Goal: Information Seeking & Learning: Learn about a topic

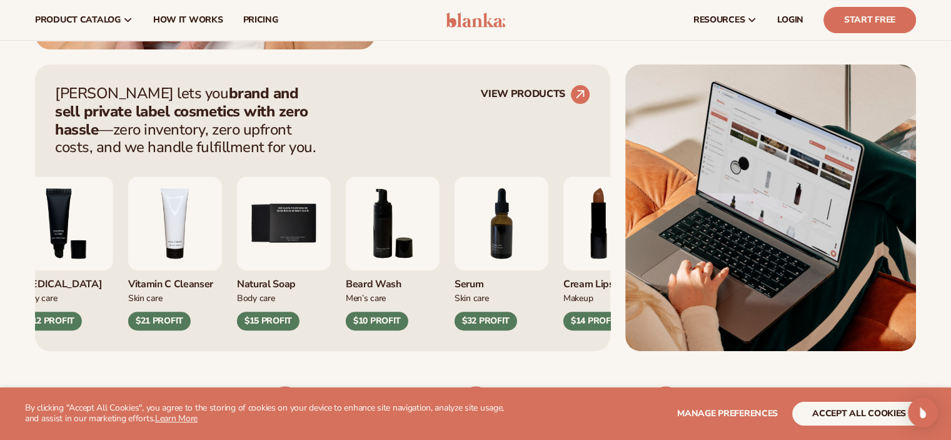
scroll to position [445, 0]
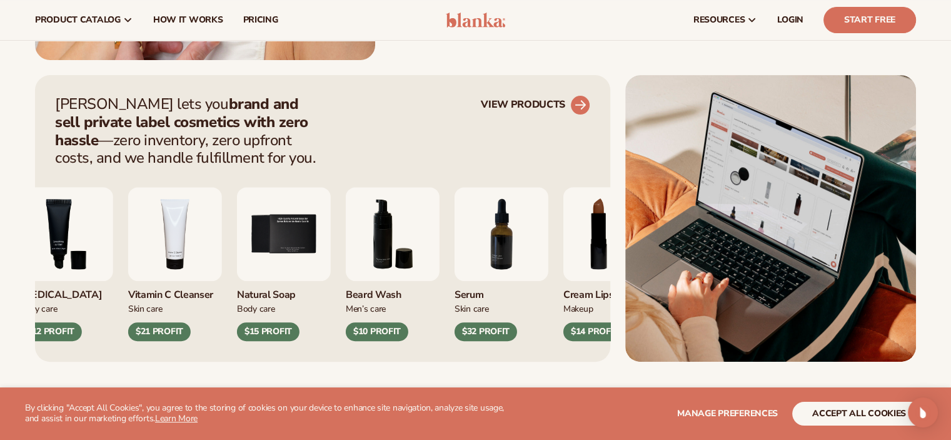
click at [586, 102] on circle at bounding box center [581, 105] width 28 height 28
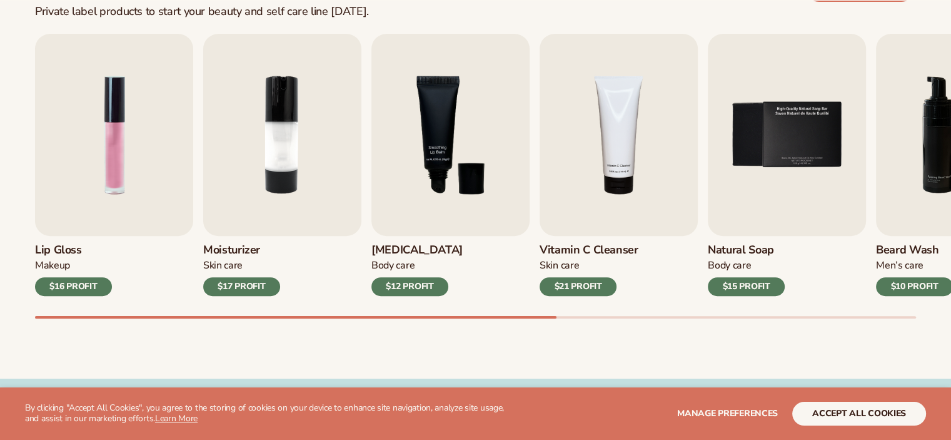
scroll to position [418, 0]
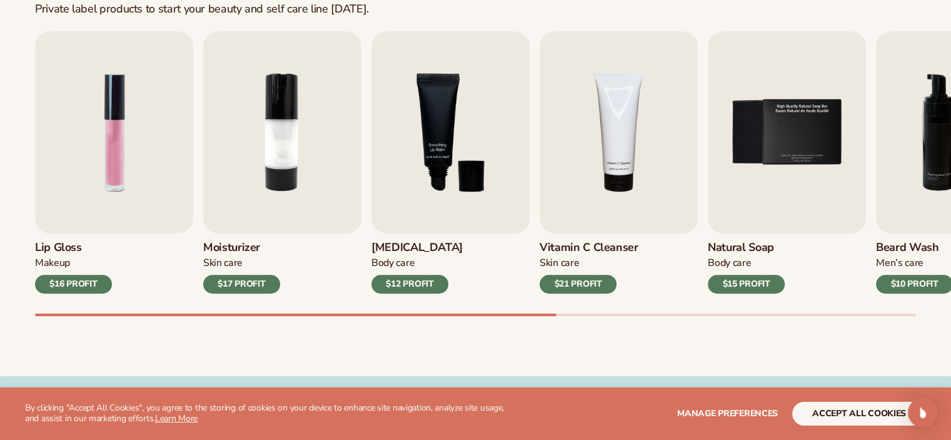
click at [288, 192] on img "2 / 9" at bounding box center [282, 132] width 158 height 202
click at [251, 285] on div "$17 PROFIT" at bounding box center [241, 284] width 77 height 19
click at [303, 180] on img "2 / 9" at bounding box center [282, 132] width 158 height 202
click at [254, 290] on div "$17 PROFIT" at bounding box center [241, 284] width 77 height 19
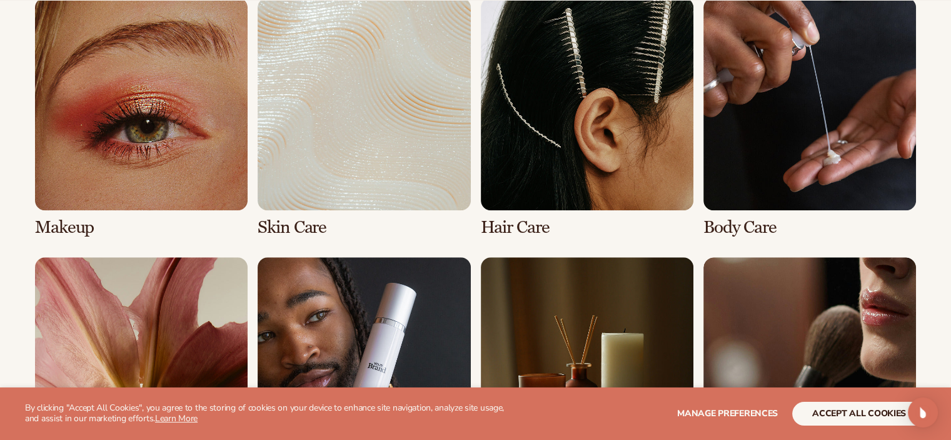
scroll to position [946, 0]
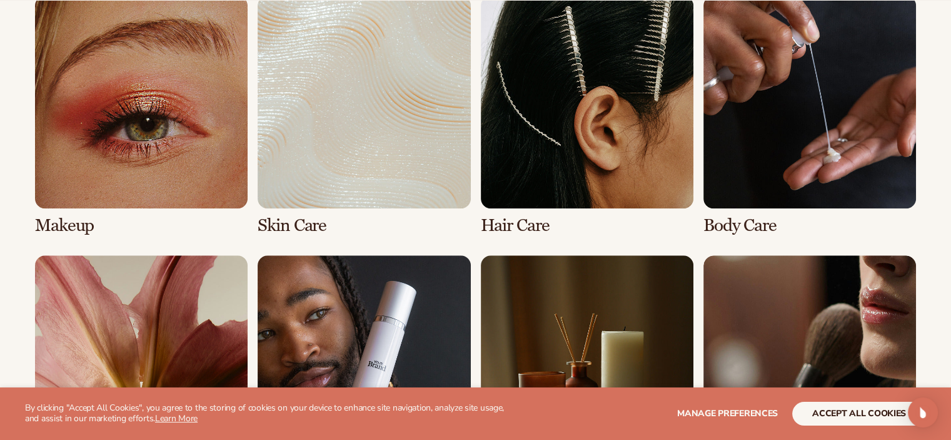
click at [388, 155] on link "2 / 8" at bounding box center [364, 116] width 213 height 240
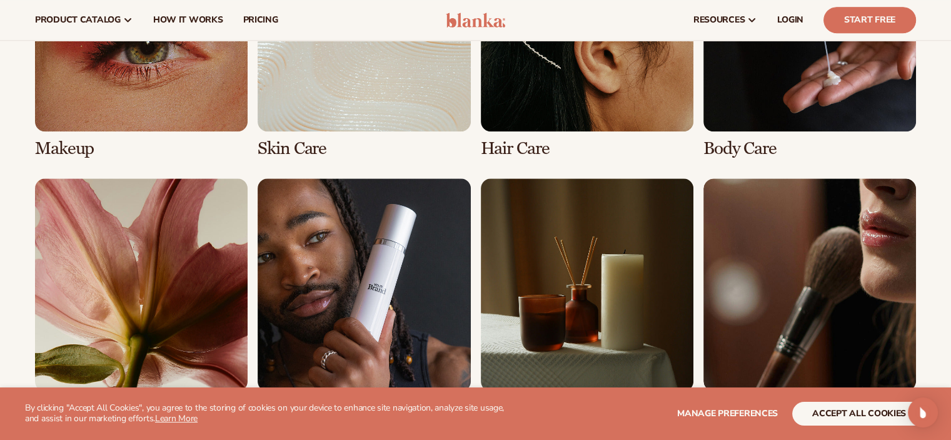
scroll to position [1032, 0]
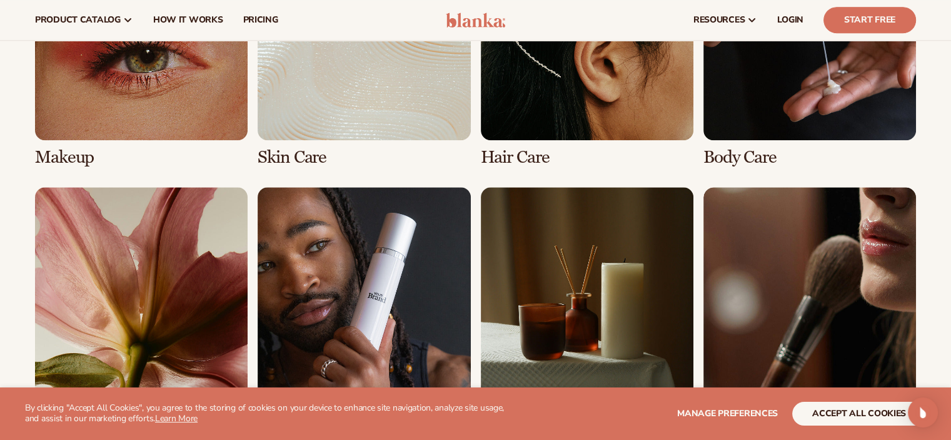
click at [788, 108] on link "4 / 8" at bounding box center [810, 47] width 213 height 240
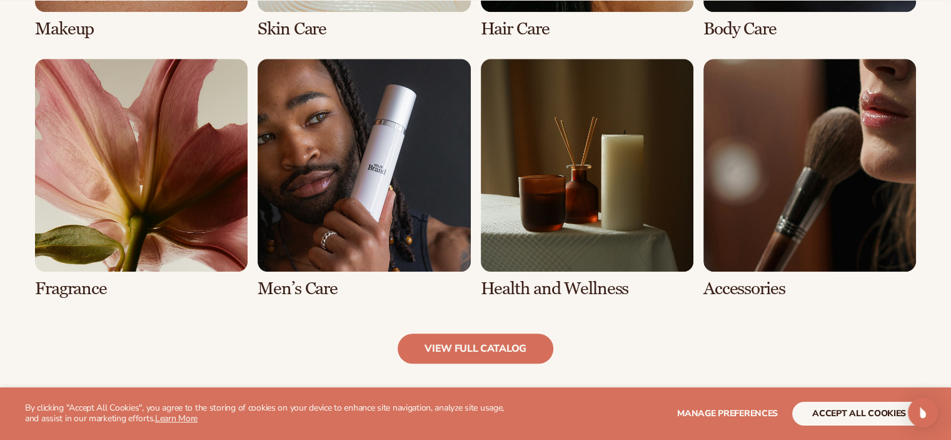
scroll to position [1146, 0]
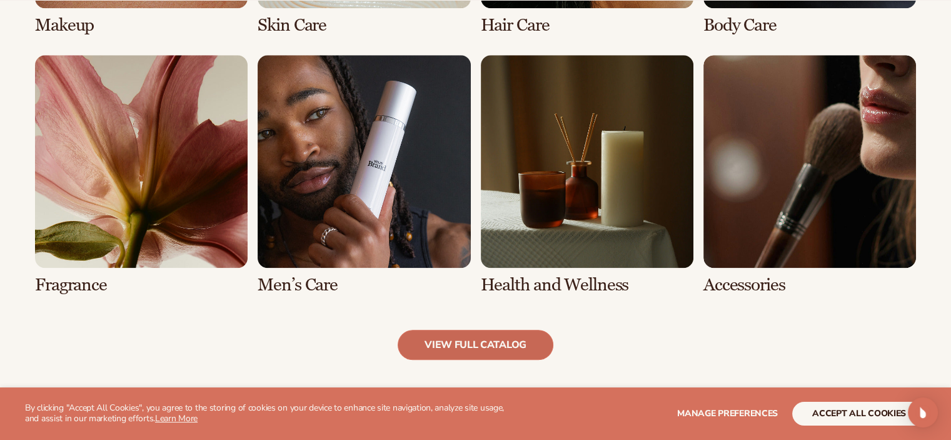
click at [499, 338] on link "view full catalog" at bounding box center [476, 345] width 156 height 30
